Goal: Obtain resource: Obtain resource

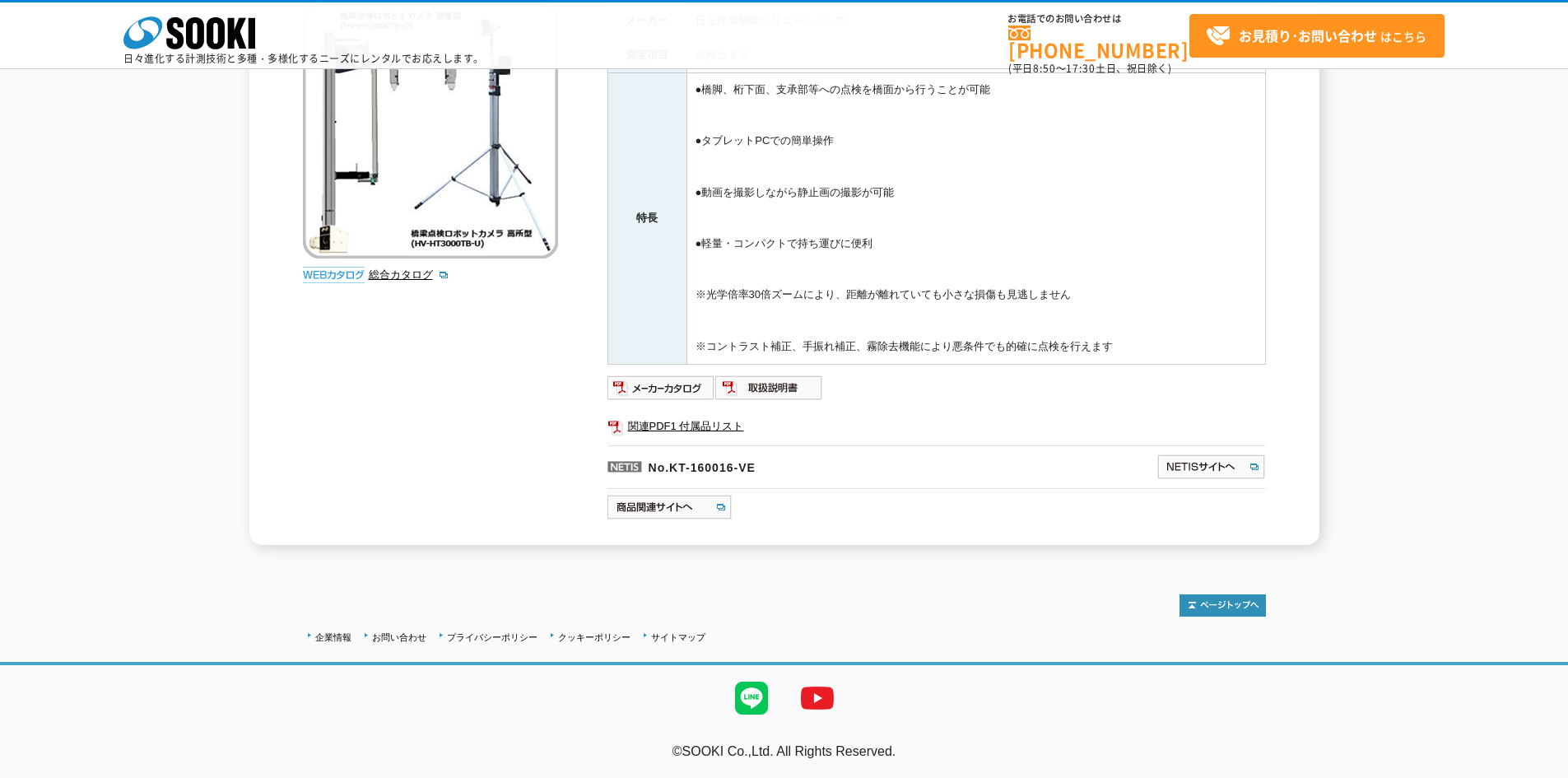
scroll to position [63, 0]
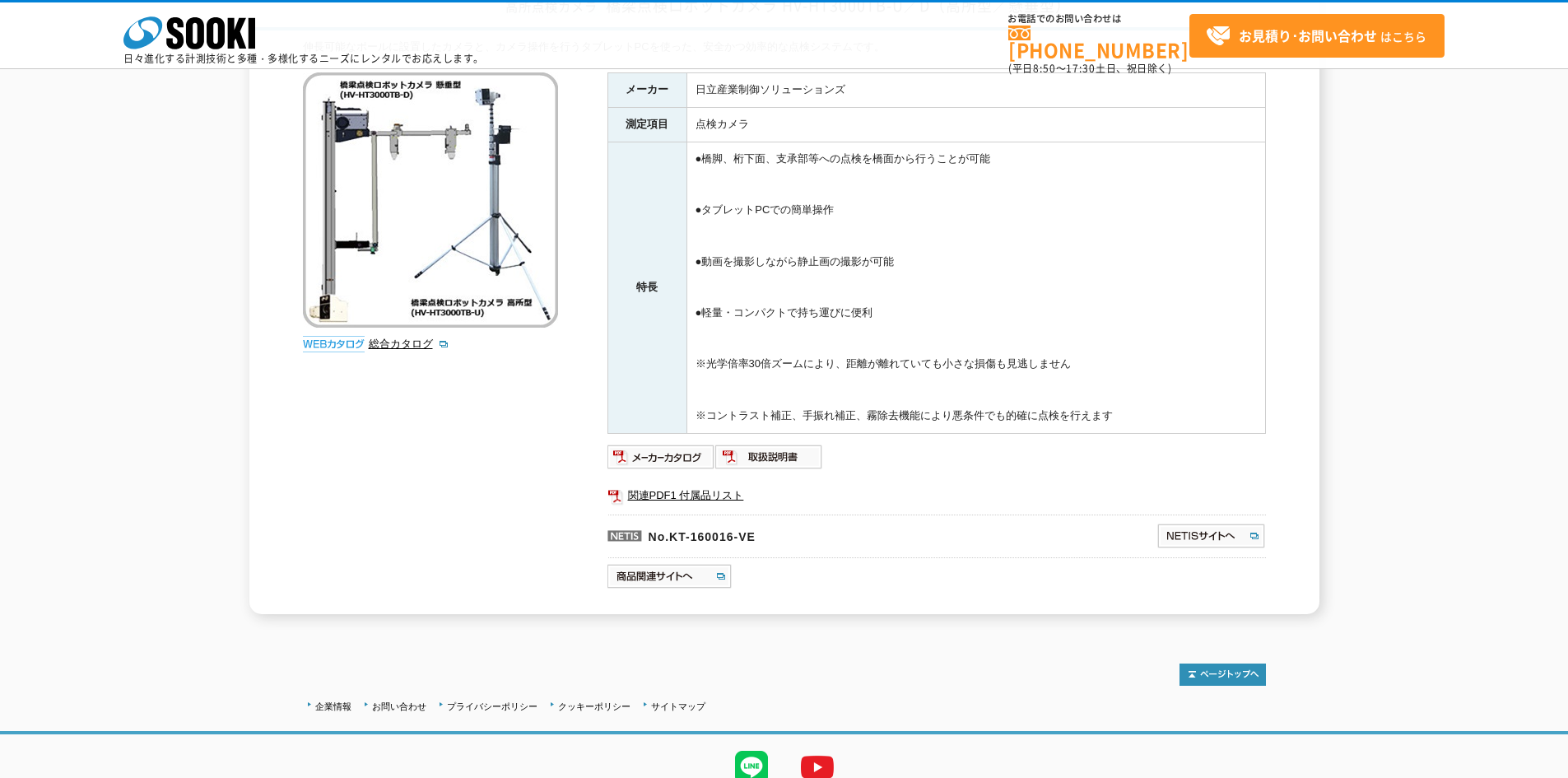
scroll to position [63, 0]
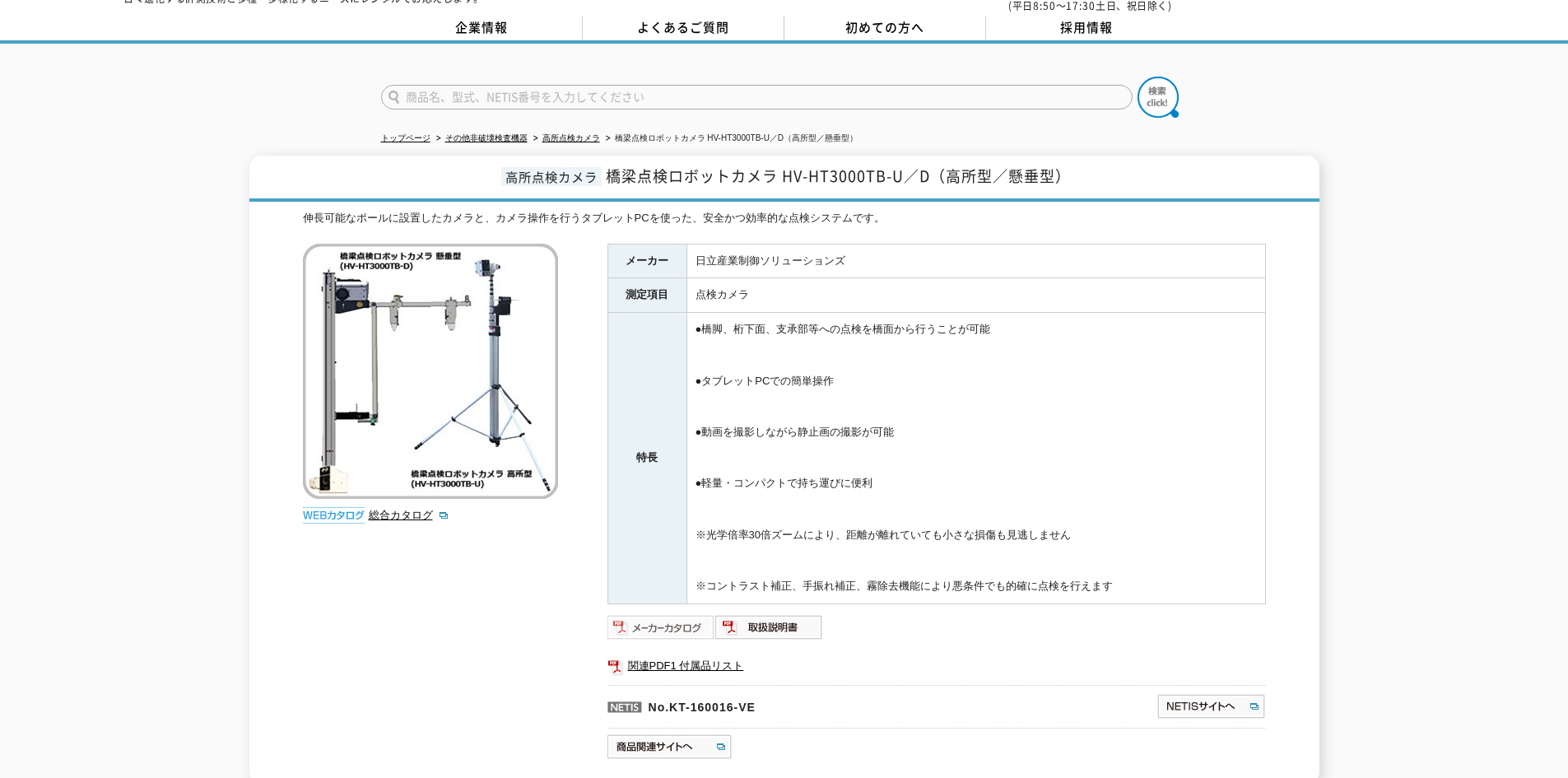
click at [650, 614] on img at bounding box center [660, 627] width 108 height 26
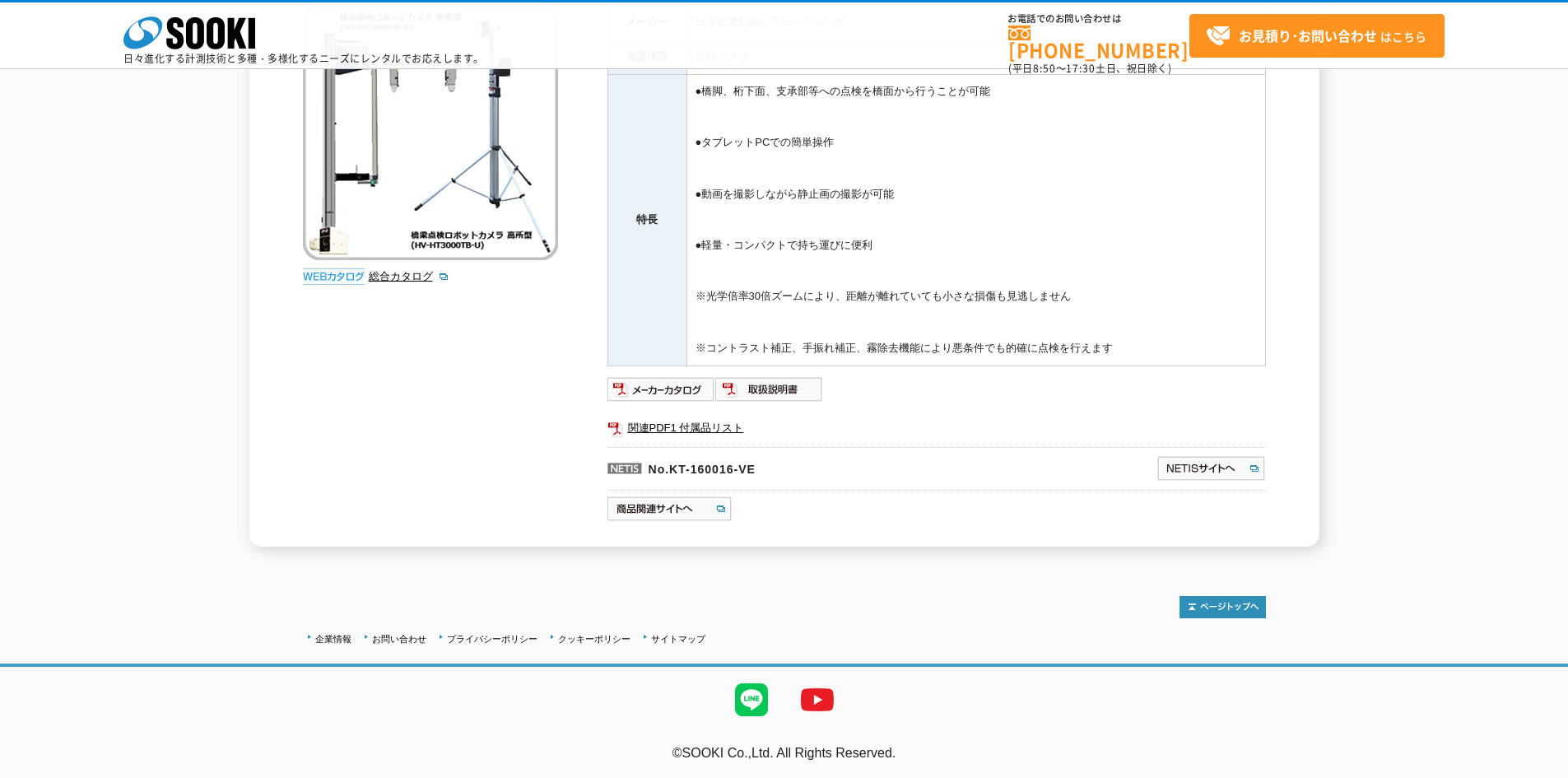
scroll to position [228, 0]
click at [677, 390] on img at bounding box center [660, 387] width 108 height 26
